Goal: Transaction & Acquisition: Download file/media

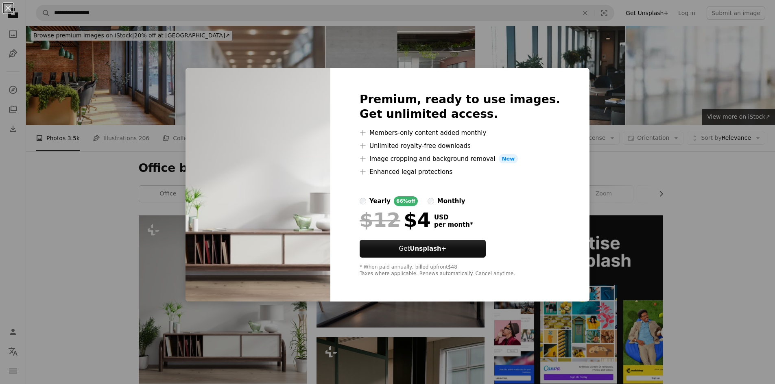
scroll to position [163, 0]
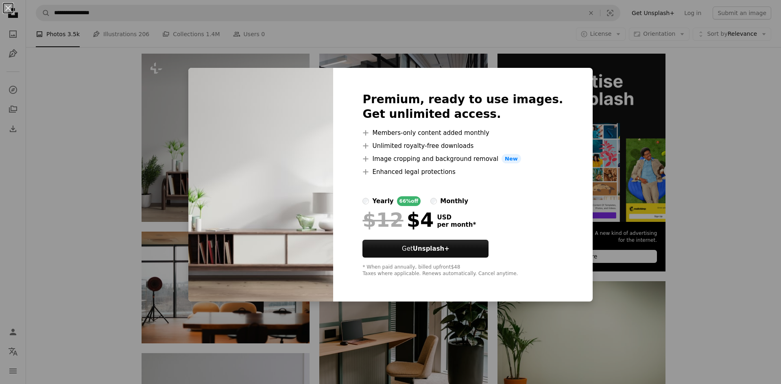
click at [170, 104] on div "An X shape Premium, ready to use images. Get unlimited access. A plus sign Memb…" at bounding box center [390, 192] width 781 height 384
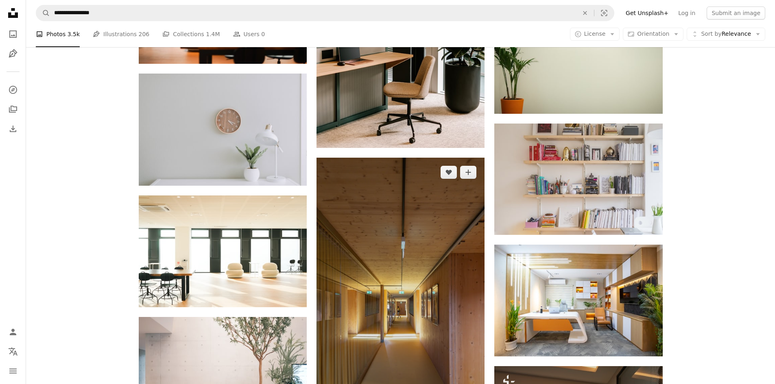
scroll to position [447, 0]
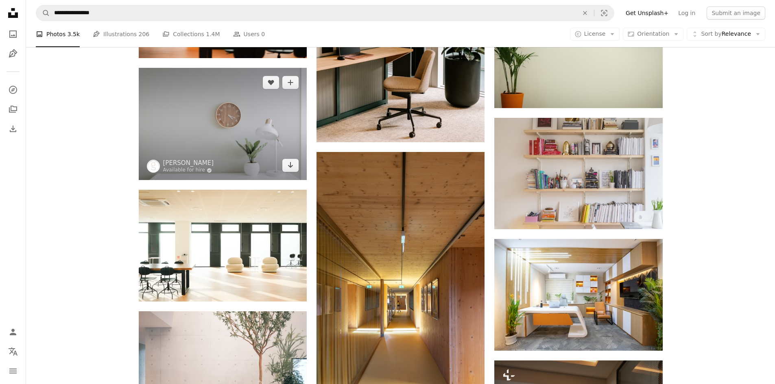
click at [247, 148] on img at bounding box center [223, 124] width 168 height 112
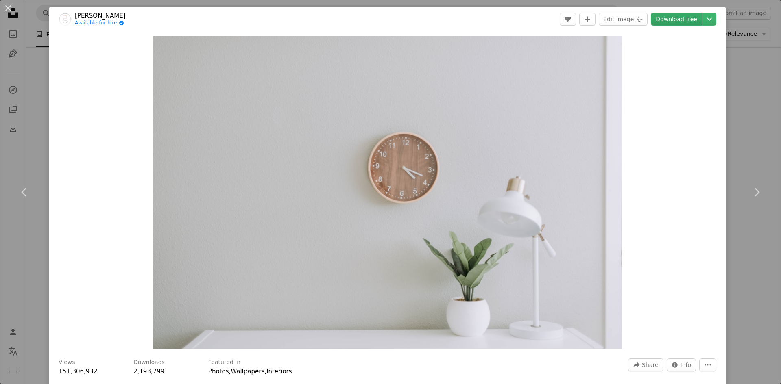
click at [672, 18] on link "Download free" at bounding box center [676, 19] width 51 height 13
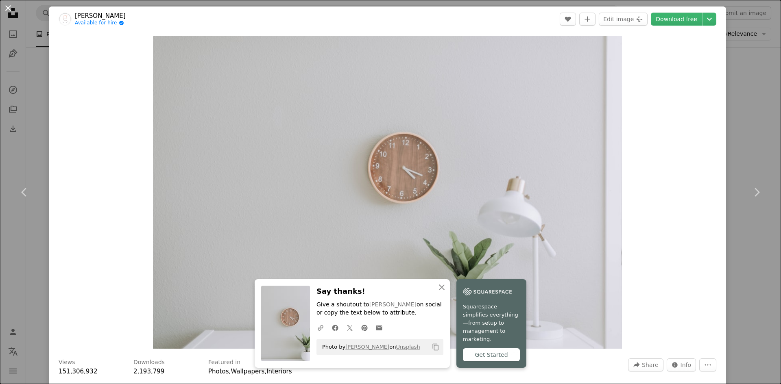
click at [9, 7] on button "An X shape" at bounding box center [8, 8] width 10 height 10
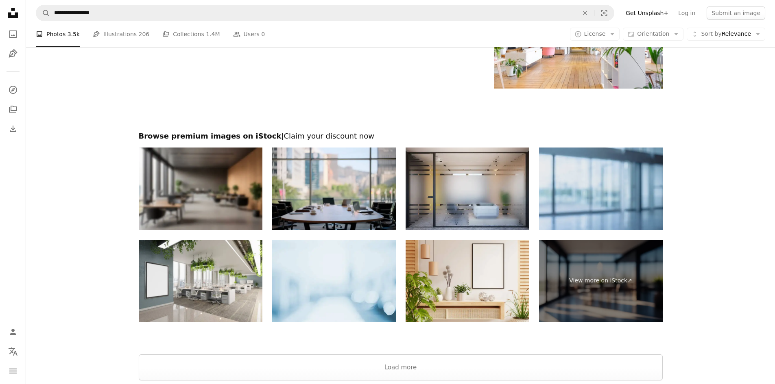
scroll to position [1383, 0]
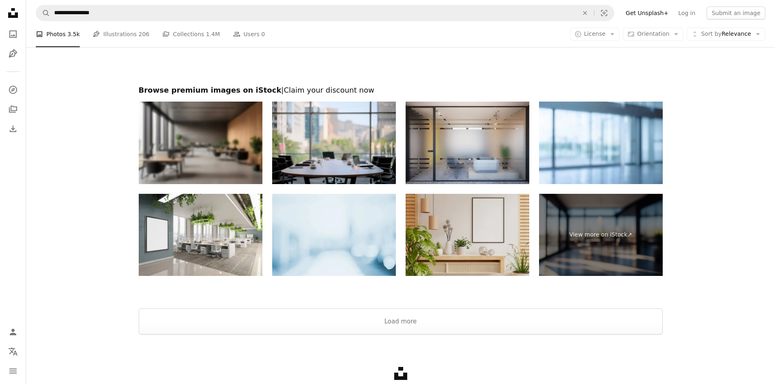
click at [458, 243] on img at bounding box center [468, 235] width 124 height 83
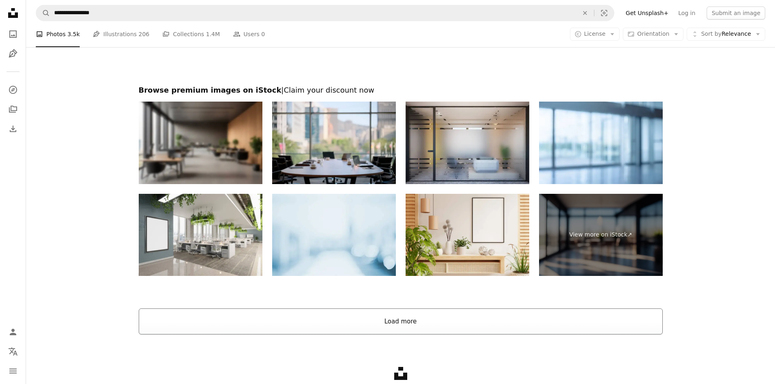
click at [395, 325] on button "Load more" at bounding box center [401, 322] width 524 height 26
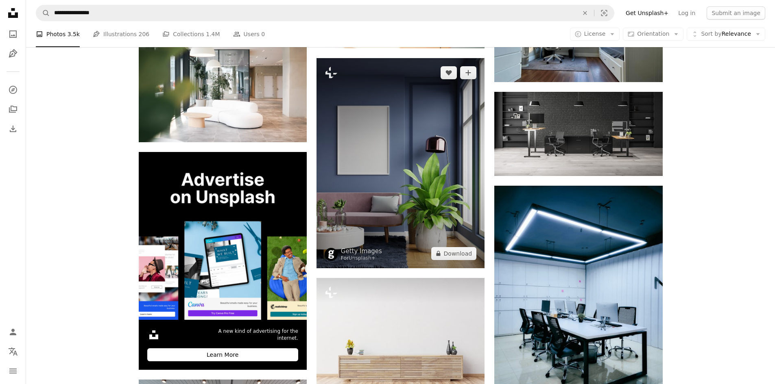
scroll to position [1464, 0]
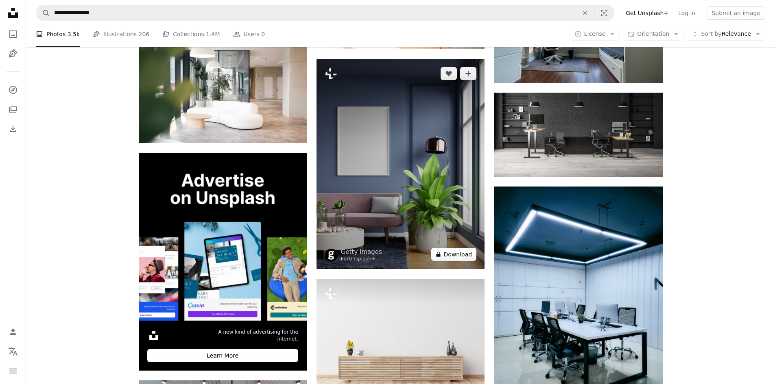
click at [447, 255] on button "A lock Download" at bounding box center [454, 254] width 46 height 13
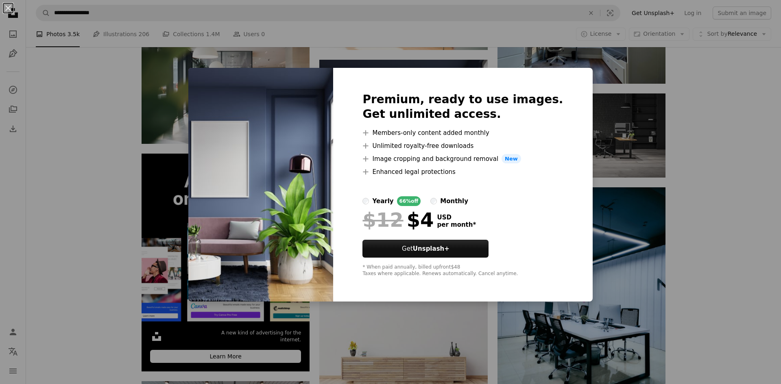
click at [292, 336] on div "An X shape Premium, ready to use images. Get unlimited access. A plus sign Memb…" at bounding box center [390, 192] width 781 height 384
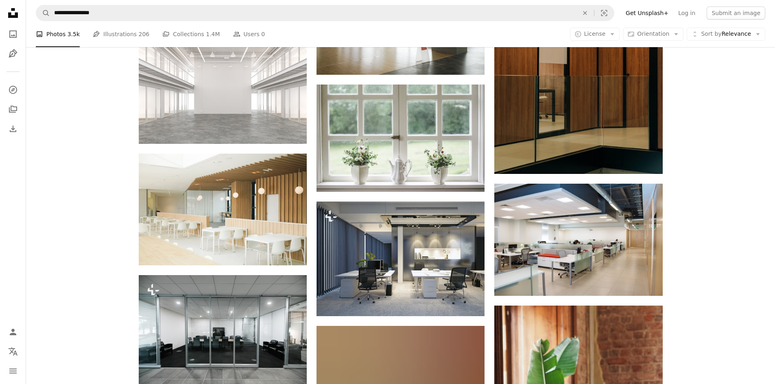
scroll to position [4027, 0]
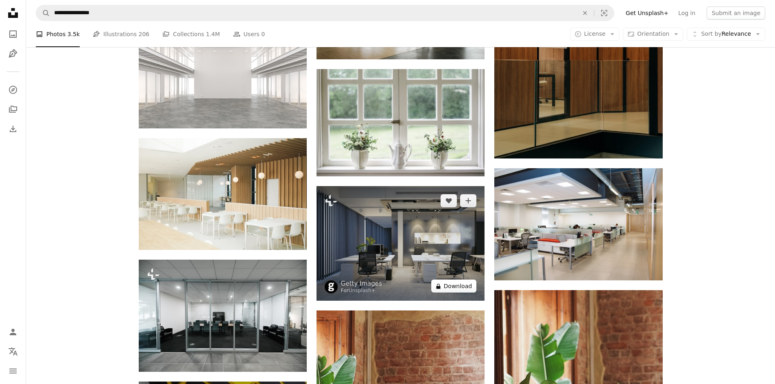
click at [452, 284] on button "A lock Download" at bounding box center [454, 286] width 46 height 13
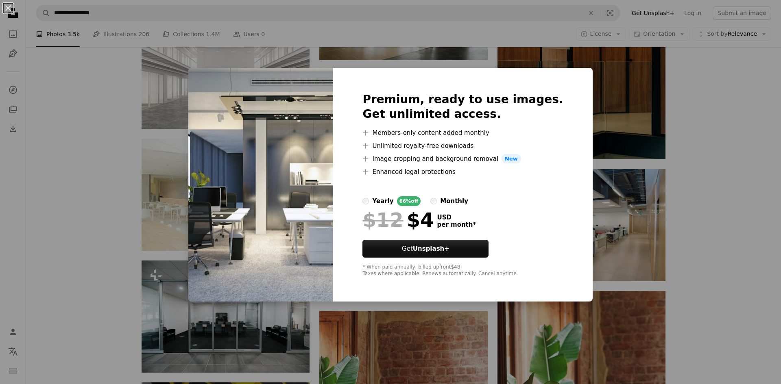
click at [278, 367] on div "An X shape Premium, ready to use images. Get unlimited access. A plus sign Memb…" at bounding box center [390, 192] width 781 height 384
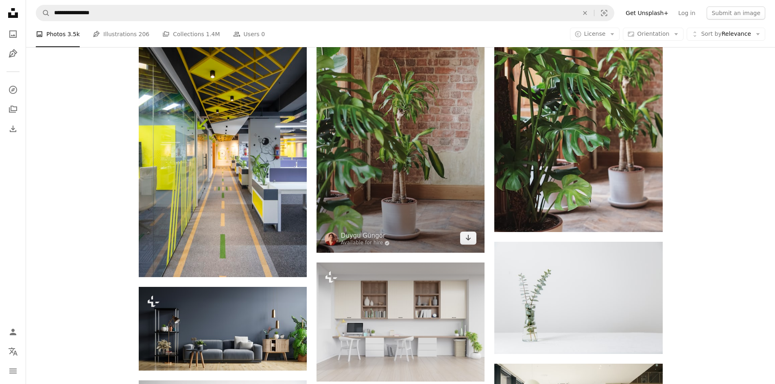
scroll to position [4515, 0]
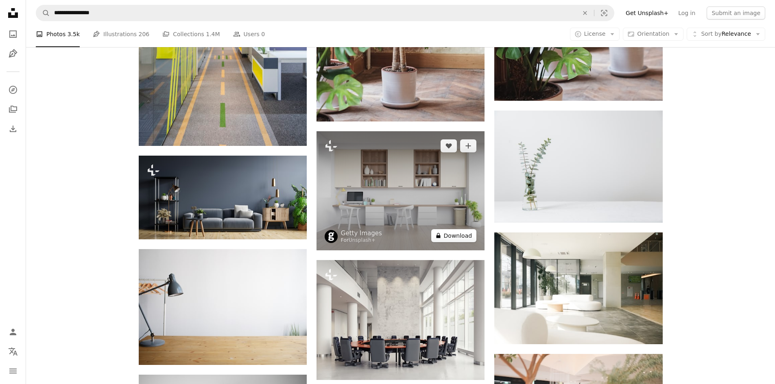
click at [450, 234] on button "A lock Download" at bounding box center [454, 235] width 46 height 13
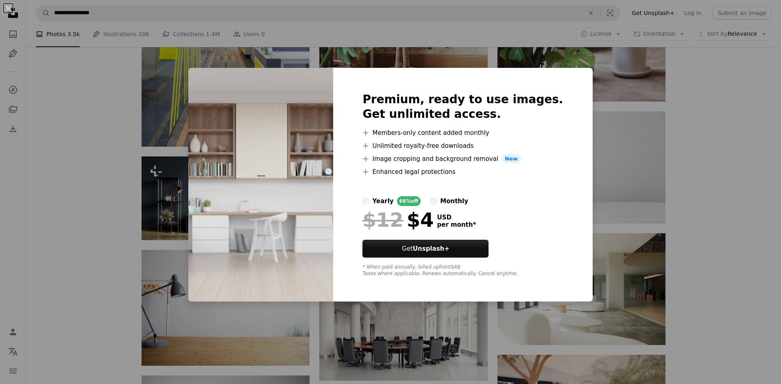
click at [281, 347] on div "An X shape Premium, ready to use images. Get unlimited access. A plus sign Memb…" at bounding box center [390, 192] width 781 height 384
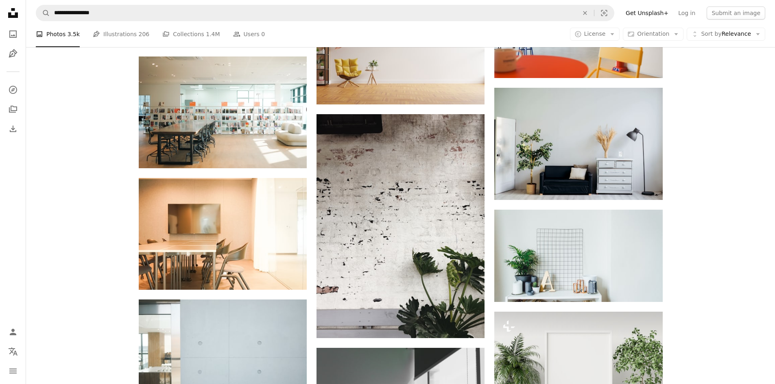
scroll to position [3335, 0]
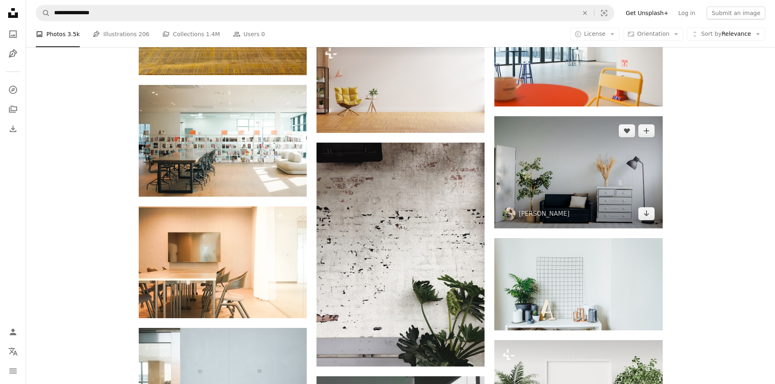
drag, startPoint x: 578, startPoint y: 179, endPoint x: 571, endPoint y: 150, distance: 28.7
click at [571, 150] on img at bounding box center [578, 172] width 168 height 112
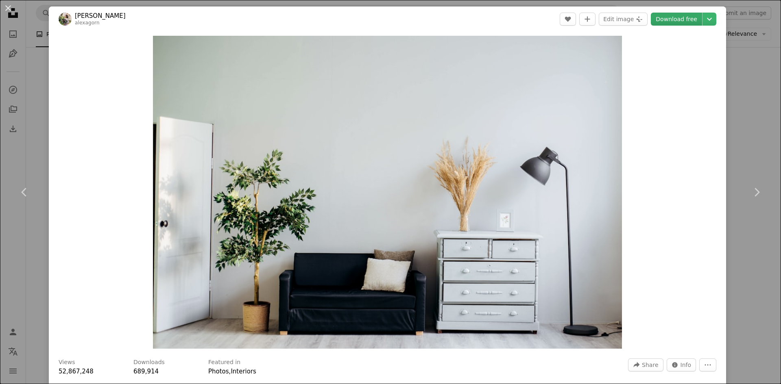
click at [668, 17] on link "Download free" at bounding box center [676, 19] width 51 height 13
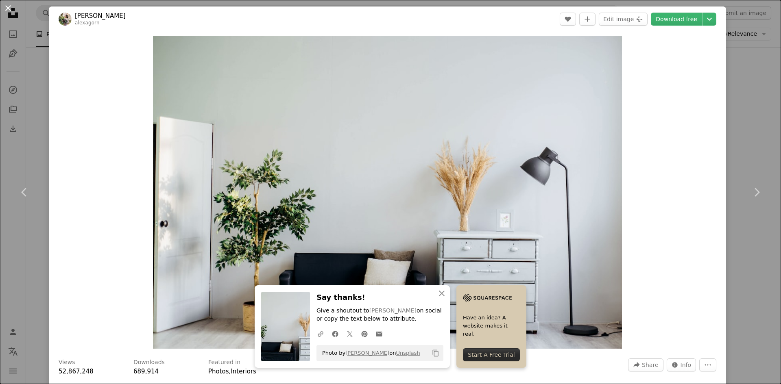
click at [3, 7] on button "An X shape" at bounding box center [8, 8] width 10 height 10
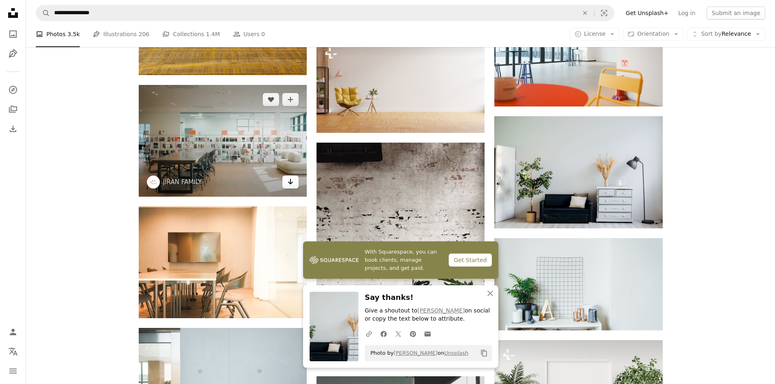
click at [290, 187] on link "Arrow pointing down" at bounding box center [290, 182] width 16 height 13
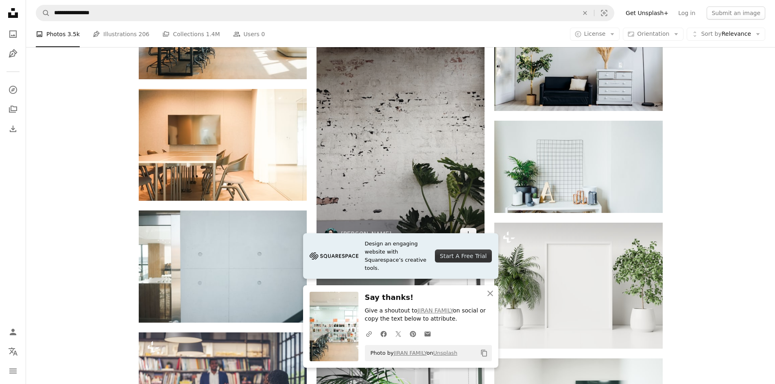
scroll to position [3335, 0]
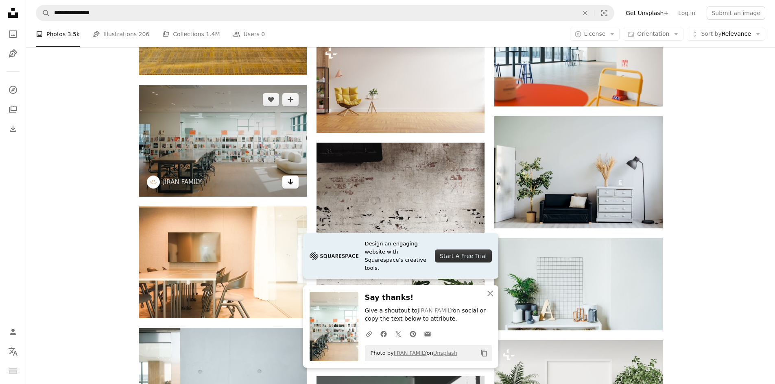
click at [288, 185] on icon "Arrow pointing down" at bounding box center [290, 182] width 7 height 10
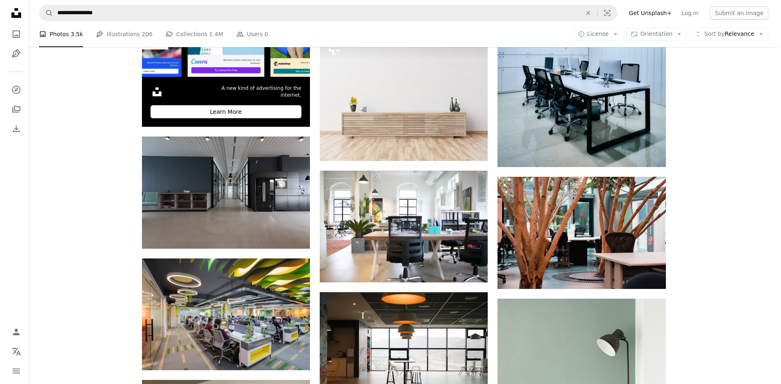
scroll to position [1505, 0]
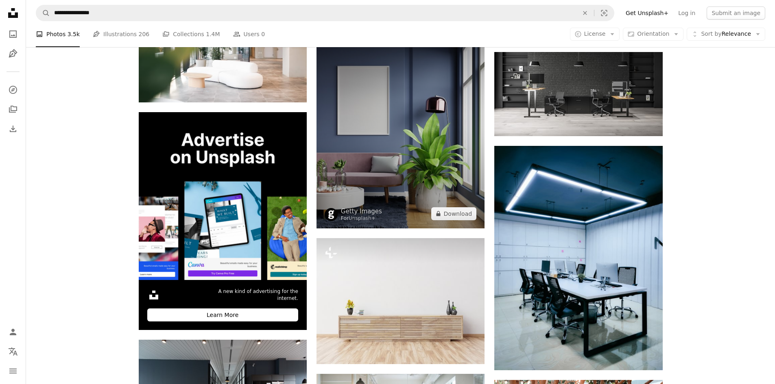
drag, startPoint x: 412, startPoint y: 145, endPoint x: 374, endPoint y: 201, distance: 68.1
click at [374, 201] on img at bounding box center [400, 123] width 168 height 210
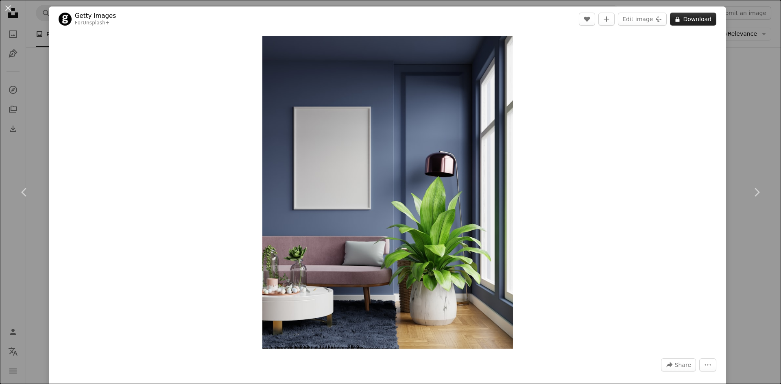
click at [680, 24] on button "A lock Download" at bounding box center [693, 19] width 46 height 13
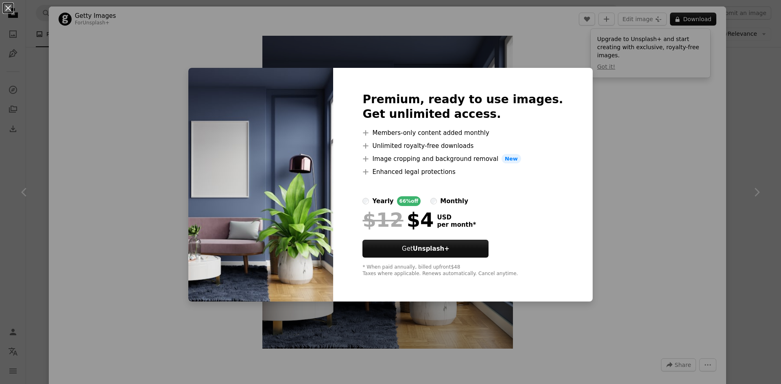
click at [333, 80] on img at bounding box center [260, 185] width 145 height 234
click at [370, 48] on div "An X shape Premium, ready to use images. Get unlimited access. A plus sign Memb…" at bounding box center [390, 192] width 781 height 384
